Goal: Task Accomplishment & Management: Use online tool/utility

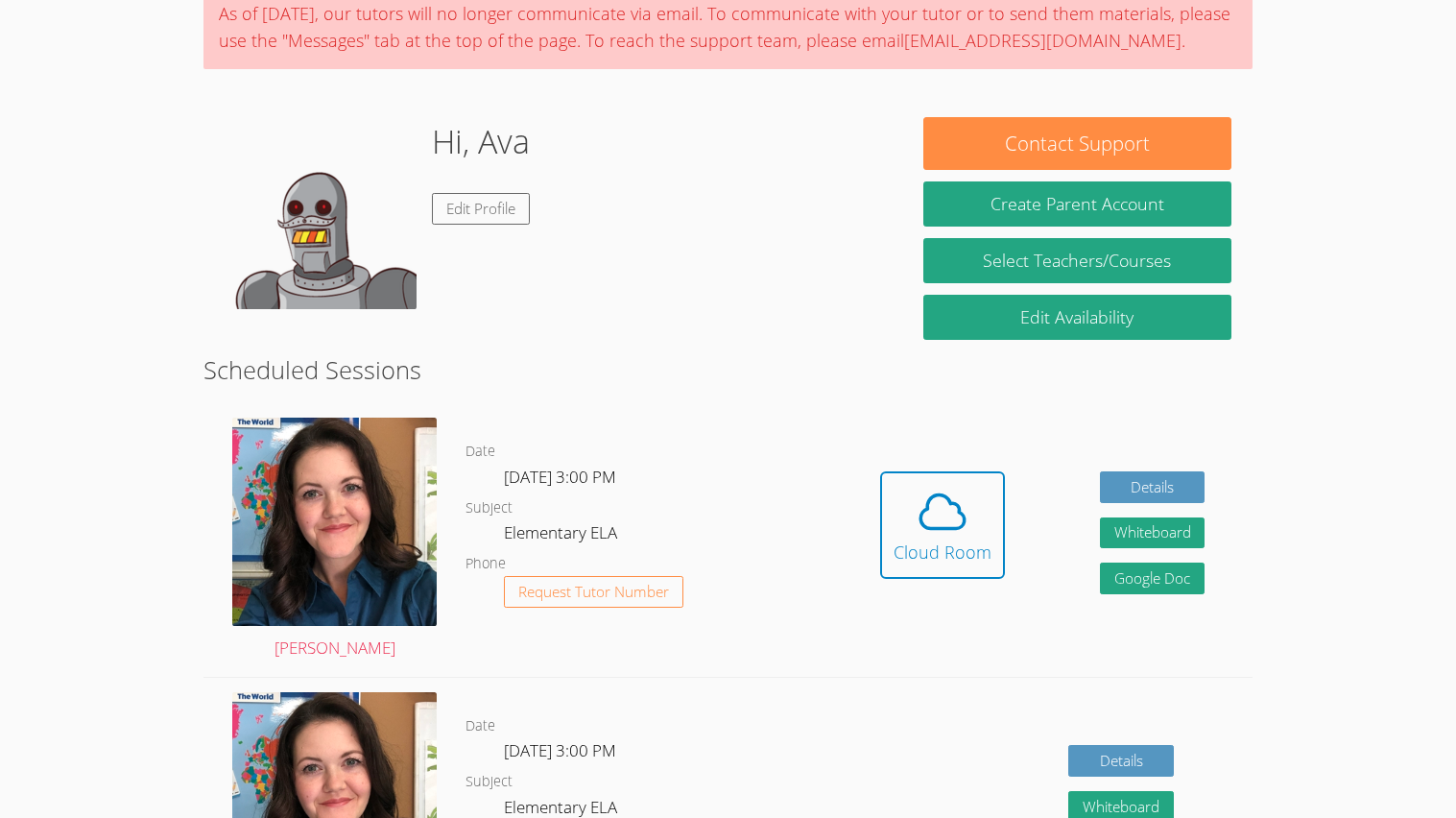
scroll to position [169, 0]
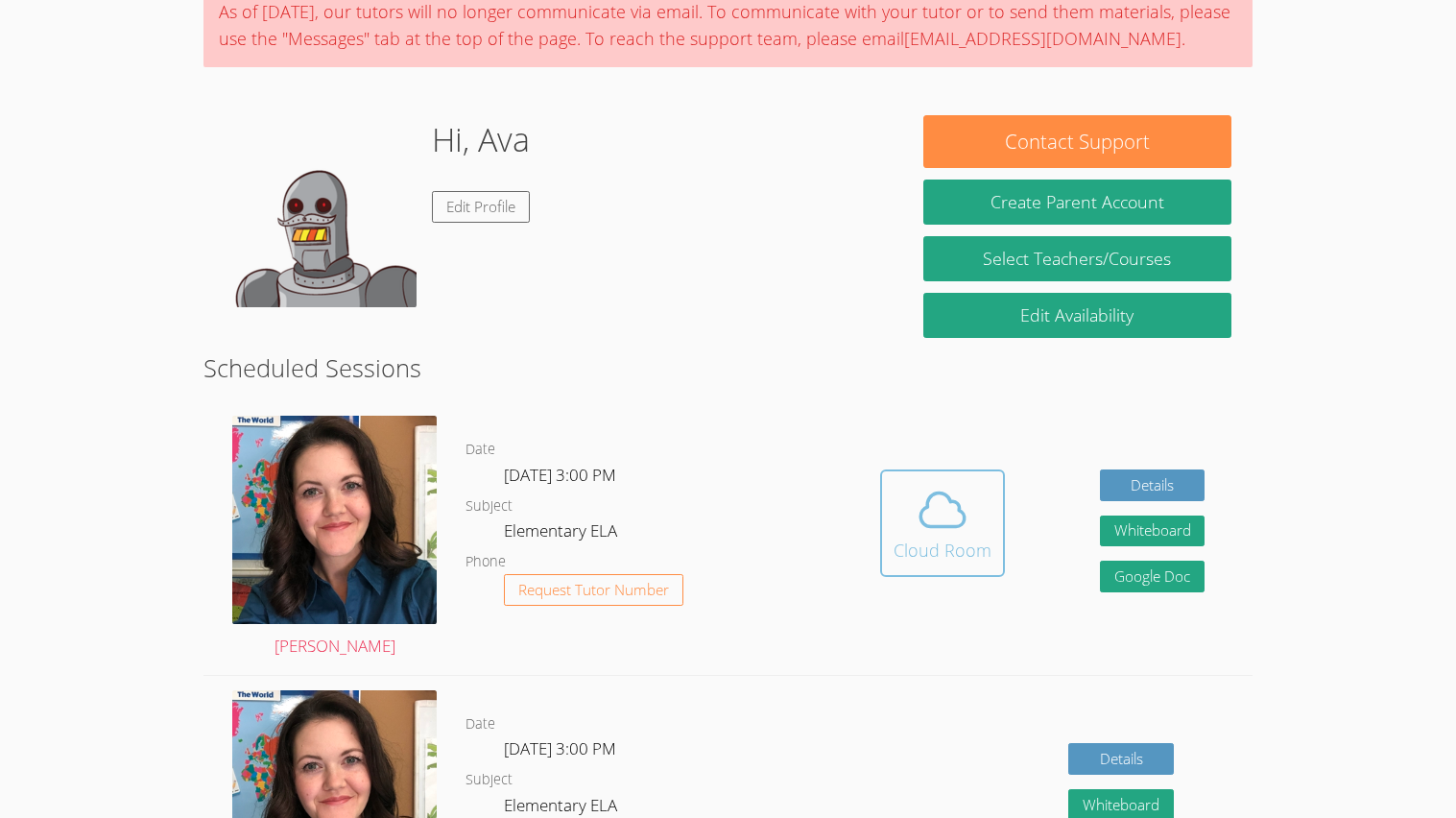
click at [890, 516] on button "Cloud Room" at bounding box center [943, 523] width 125 height 108
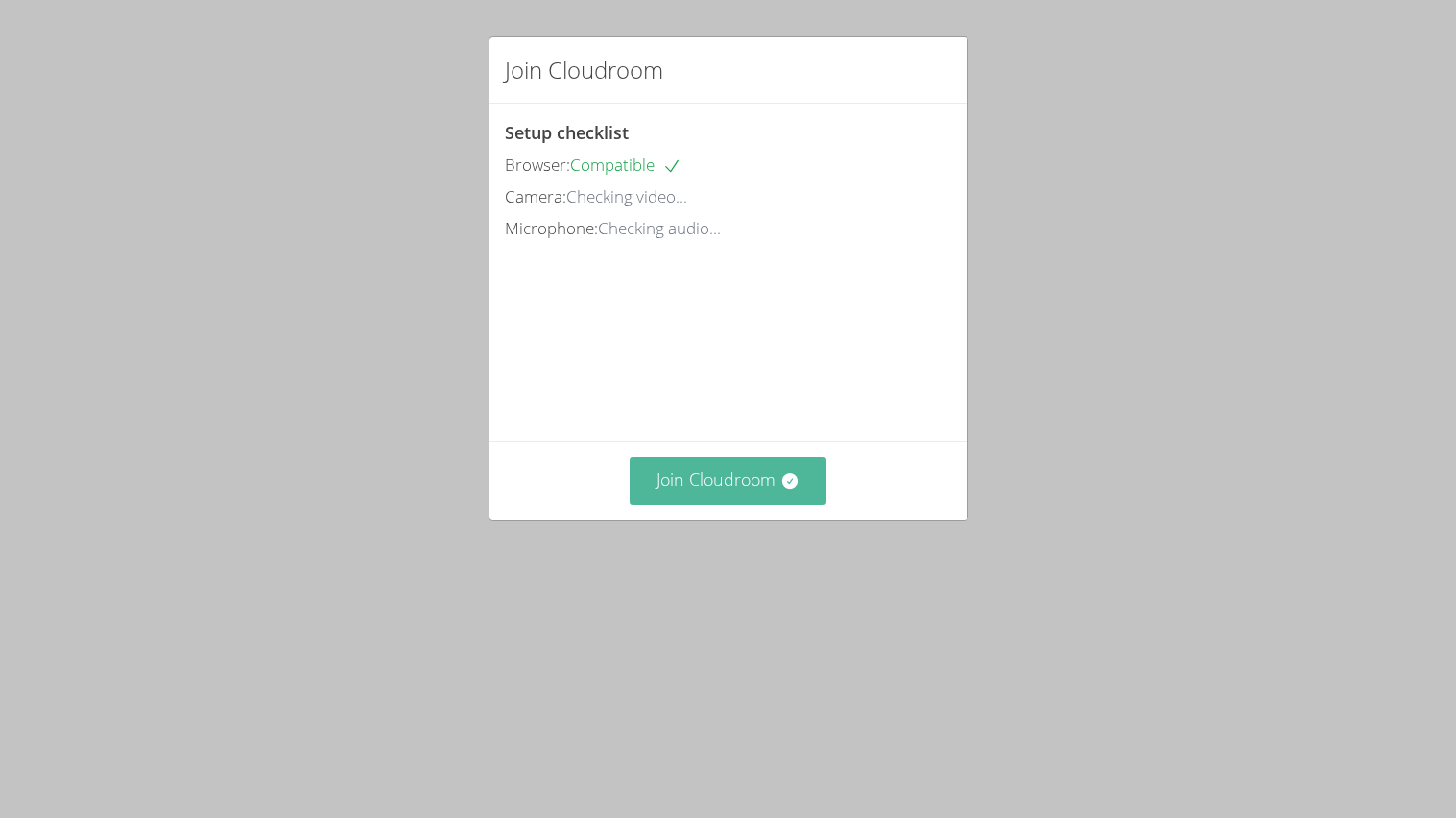
click at [761, 480] on button "Join Cloudroom" at bounding box center [728, 480] width 196 height 47
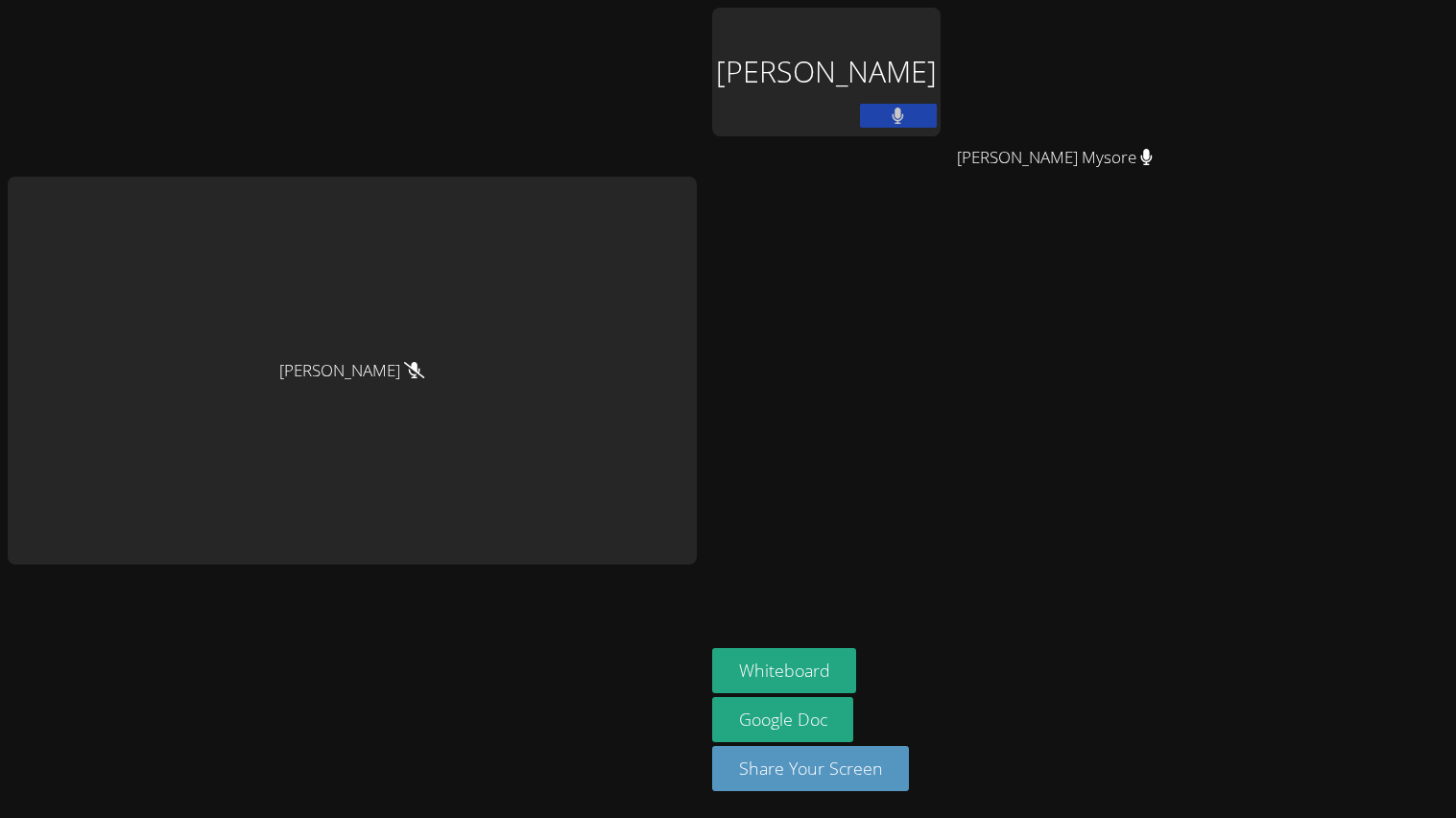
click at [771, 65] on div "[PERSON_NAME]" at bounding box center [826, 72] width 228 height 129
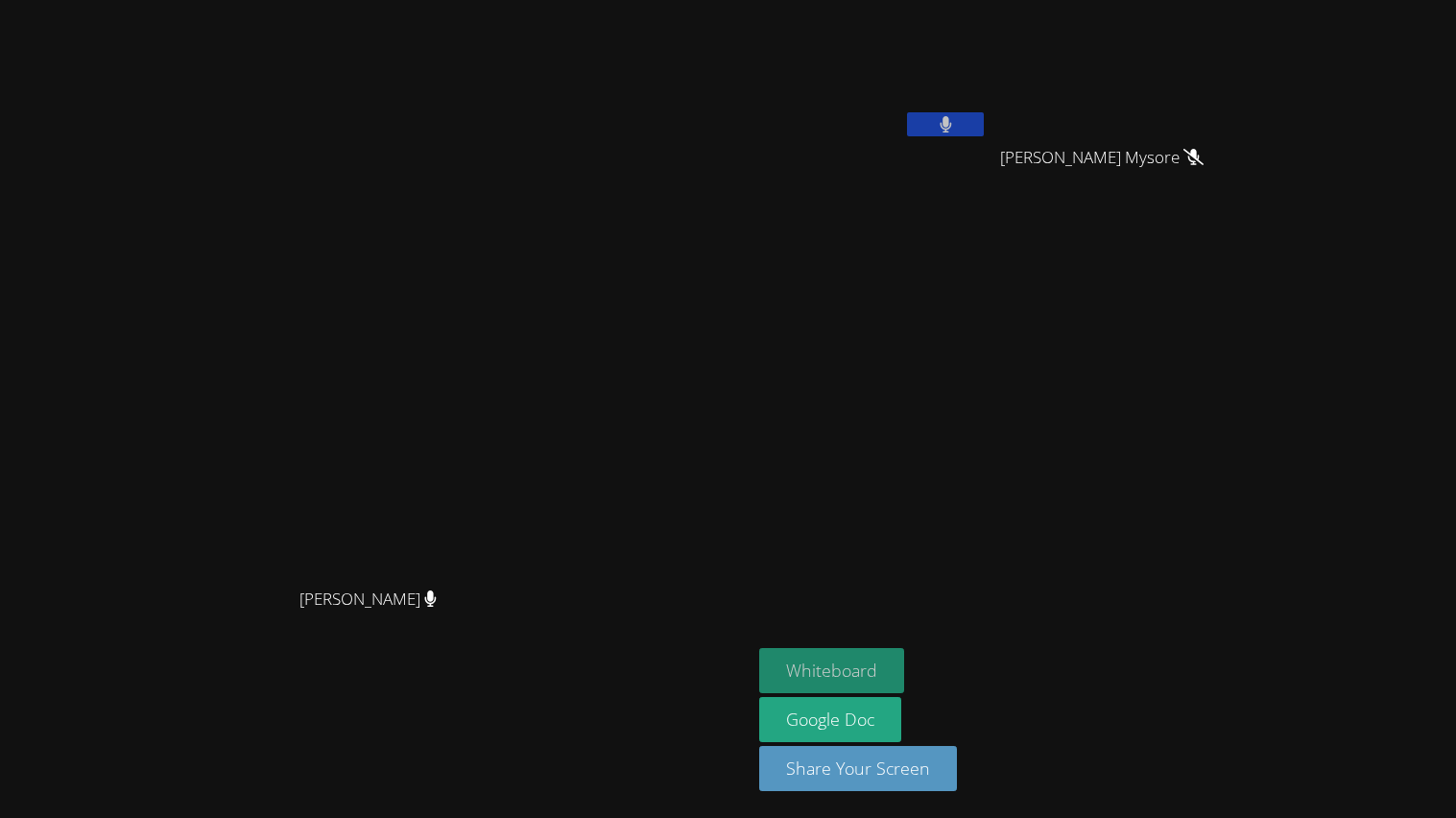
click at [904, 654] on button "Whiteboard" at bounding box center [831, 671] width 145 height 45
